Goal: Communication & Community: Answer question/provide support

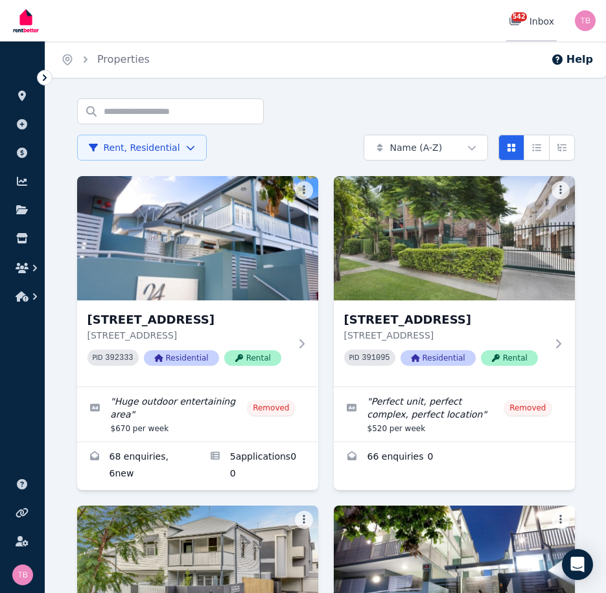
click at [527, 18] on span "542" at bounding box center [519, 16] width 16 height 9
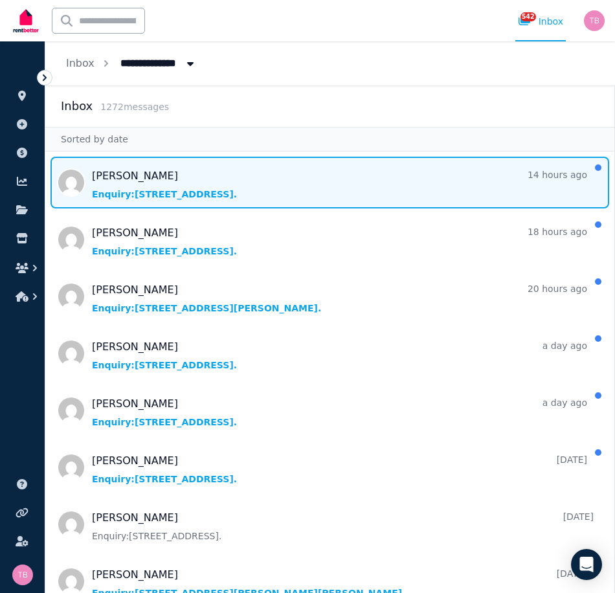
click at [101, 190] on span "Message list" at bounding box center [329, 183] width 569 height 52
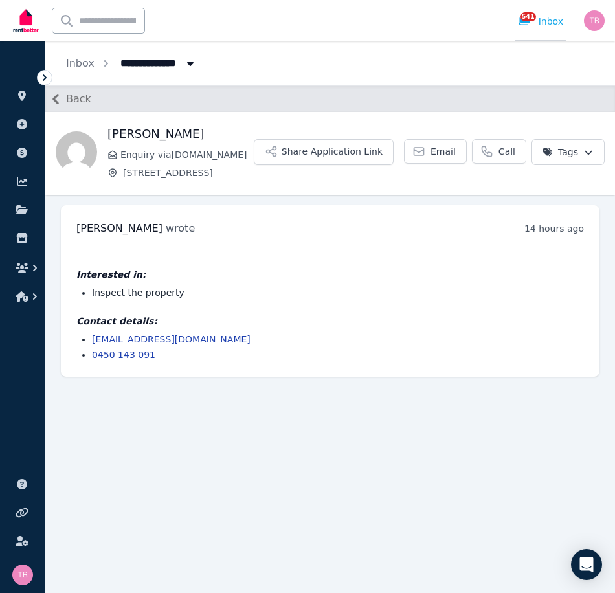
click at [530, 17] on span "541" at bounding box center [529, 16] width 16 height 9
click at [57, 99] on icon "button" at bounding box center [55, 99] width 21 height 21
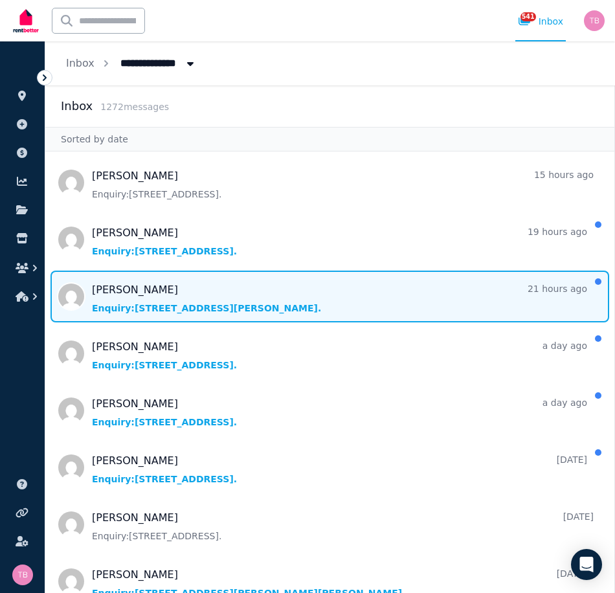
click at [132, 292] on span "Message list" at bounding box center [329, 297] width 569 height 52
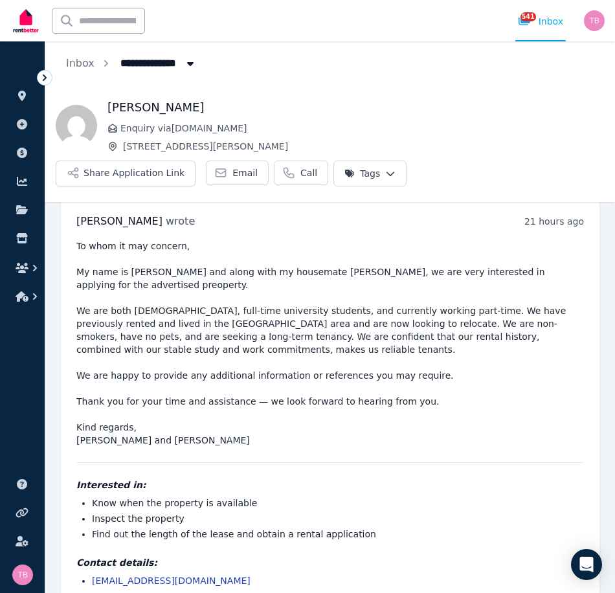
scroll to position [43, 0]
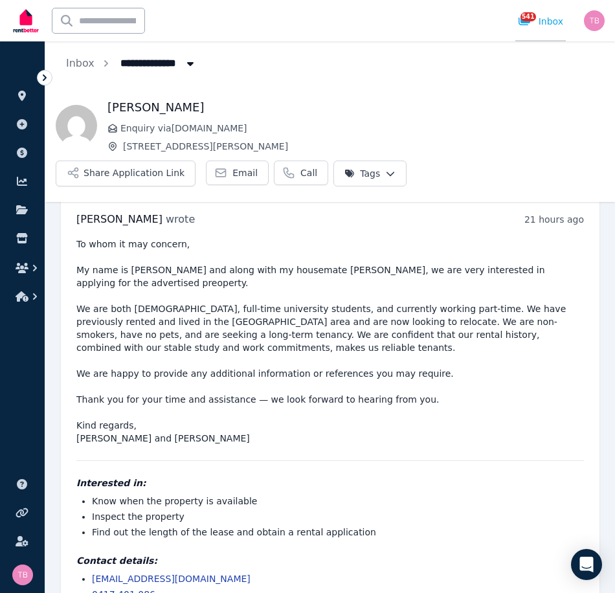
click at [529, 21] on span "541" at bounding box center [529, 16] width 16 height 9
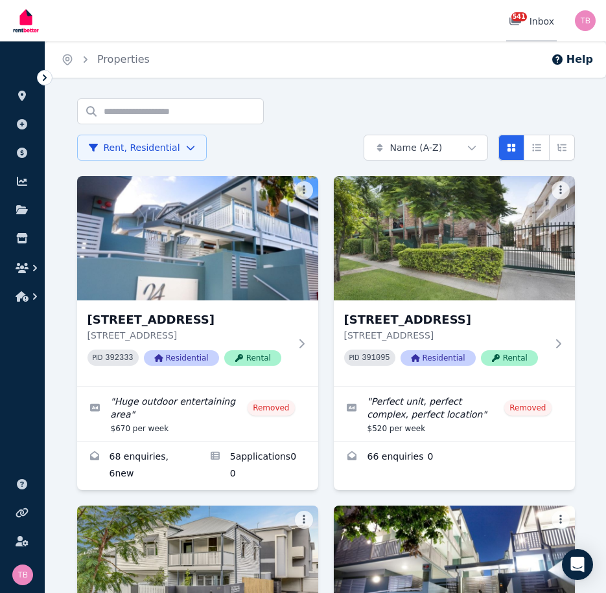
click at [518, 21] on span "541" at bounding box center [519, 16] width 16 height 9
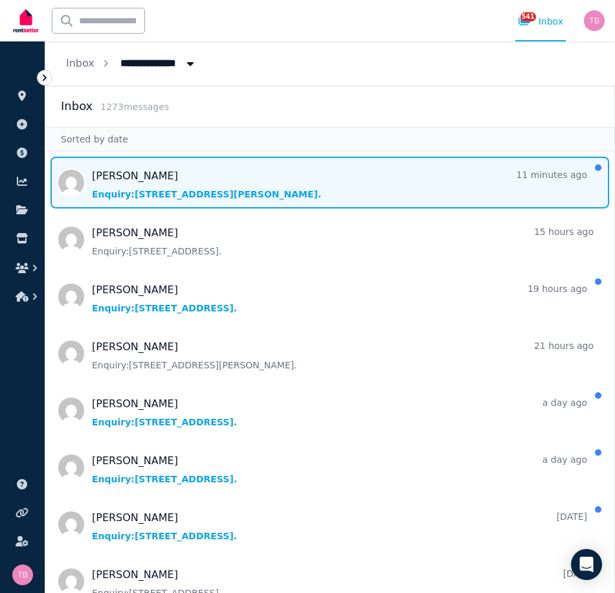
click at [156, 189] on span "Message list" at bounding box center [329, 183] width 569 height 52
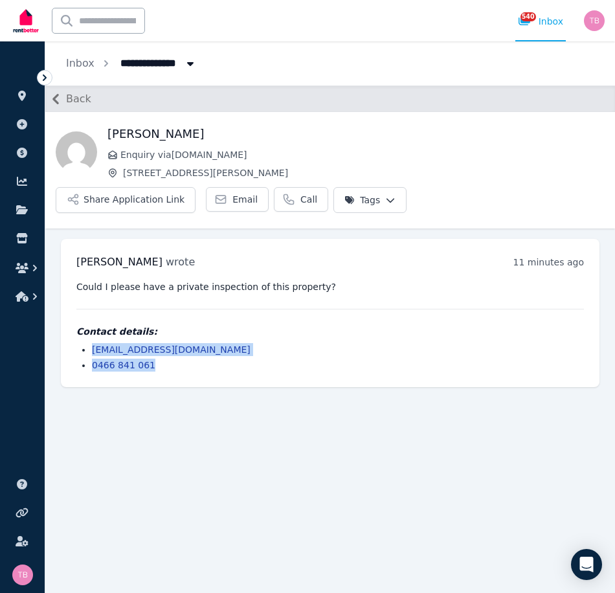
drag, startPoint x: 147, startPoint y: 333, endPoint x: 90, endPoint y: 320, distance: 58.5
click at [90, 343] on ul "yuno8796@gmail.com 0466 841 061" at bounding box center [330, 357] width 508 height 29
copy ul "yuno8796@gmail.com 0466 841 061"
